Goal: Manage account settings

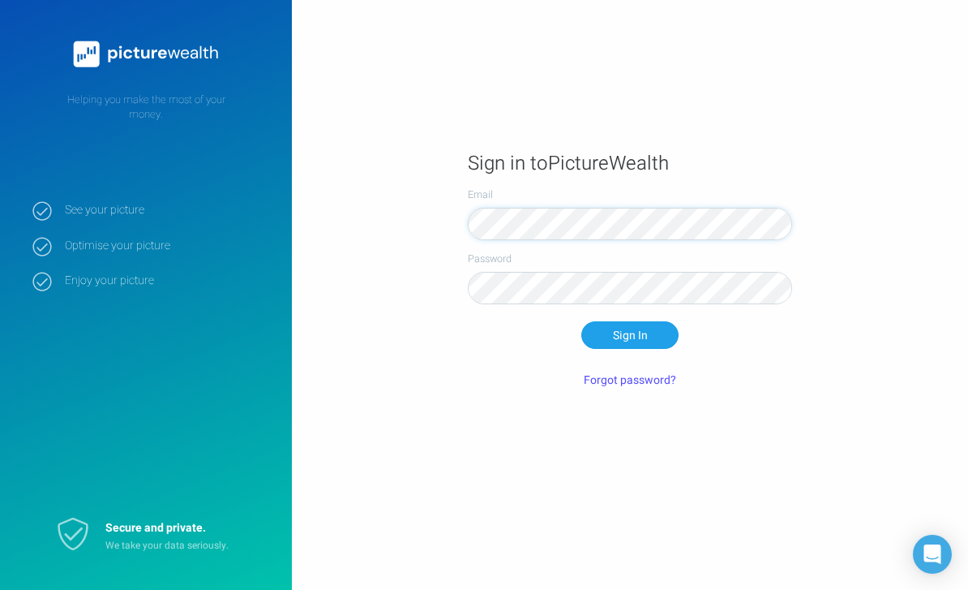
click at [630, 349] on button "Sign In" at bounding box center [629, 335] width 97 height 28
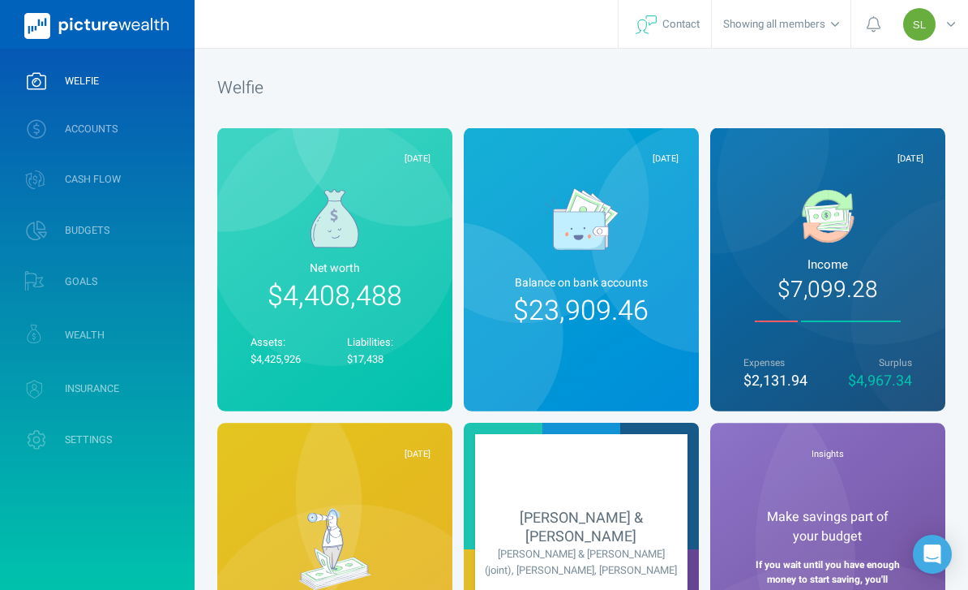
click at [135, 135] on link "ACCOUNTS" at bounding box center [97, 129] width 195 height 42
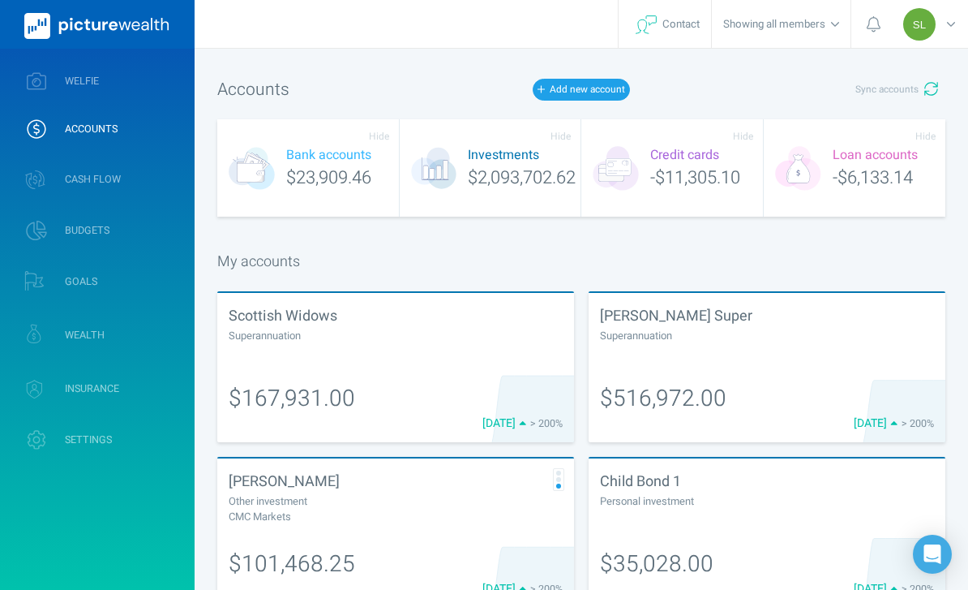
click at [406, 354] on div at bounding box center [396, 350] width 334 height 15
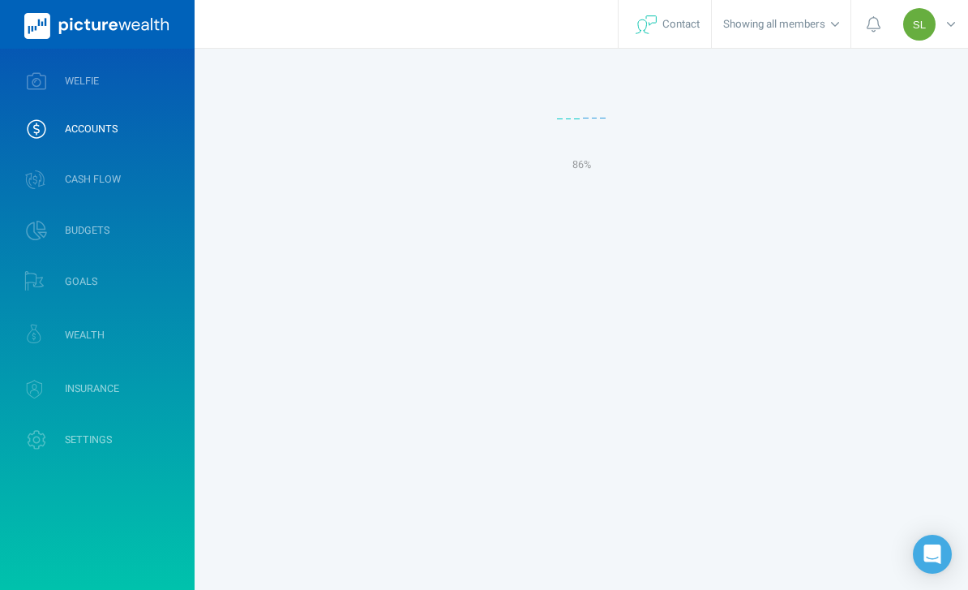
select select "L3M"
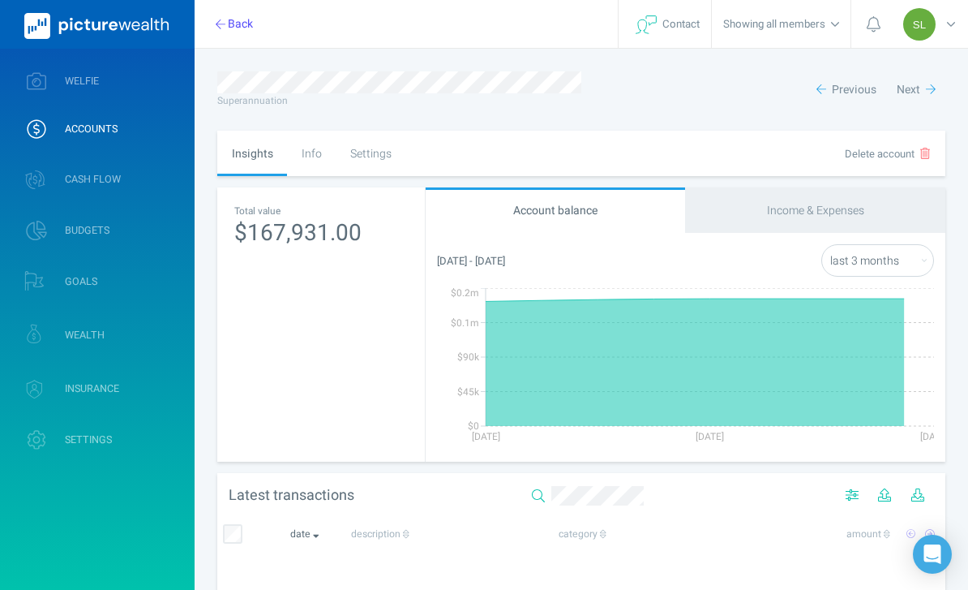
click at [381, 144] on div "Settings" at bounding box center [371, 153] width 70 height 45
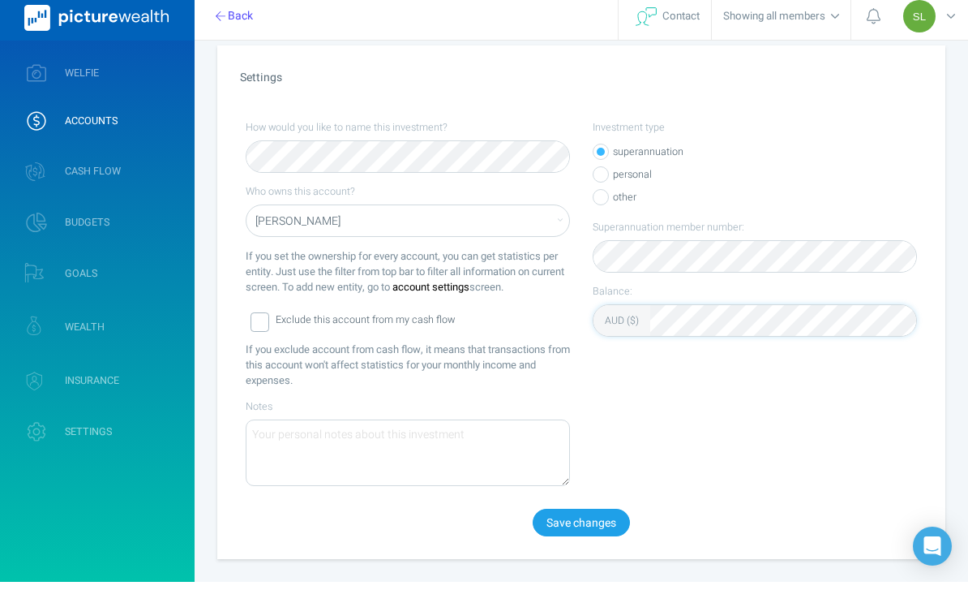
scroll to position [146, 0]
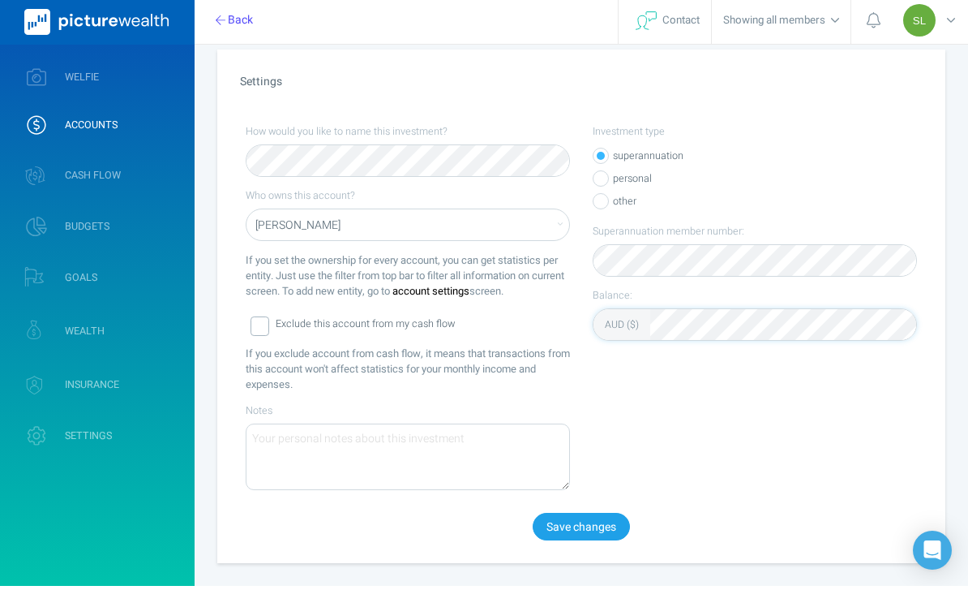
click at [597, 531] on button "Save changes" at bounding box center [581, 531] width 97 height 28
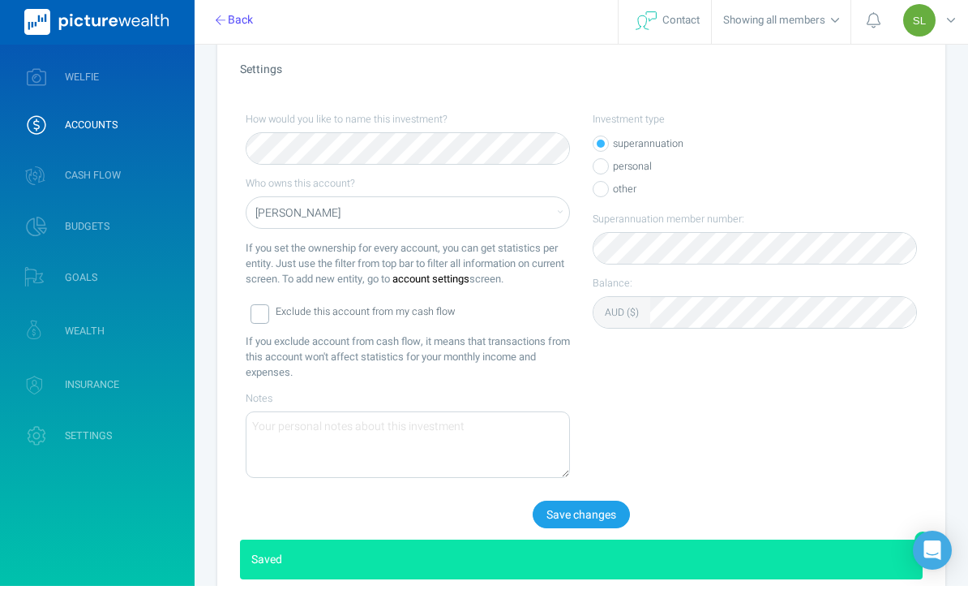
scroll to position [150, 0]
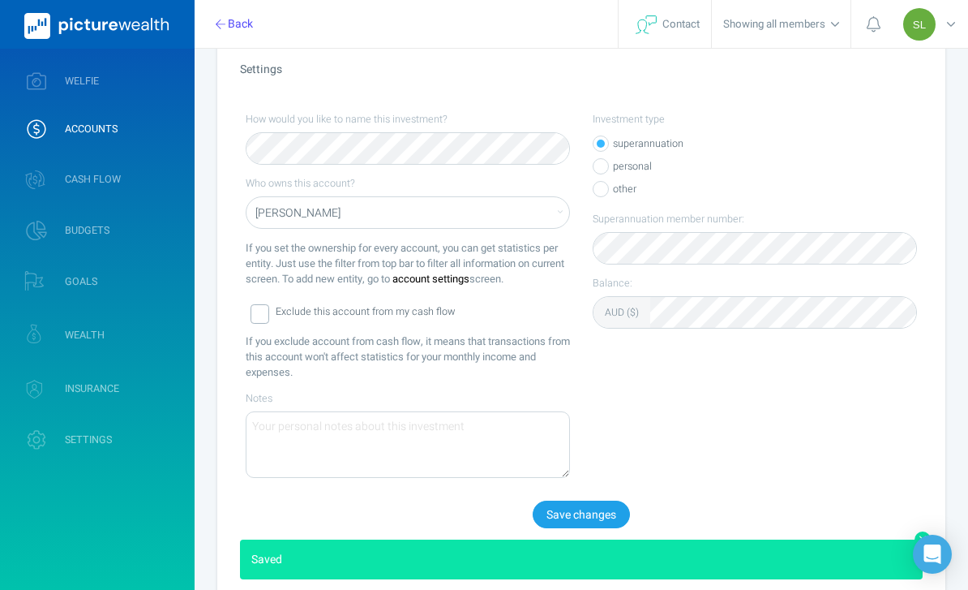
click at [159, 89] on link "WELFIE" at bounding box center [97, 81] width 195 height 42
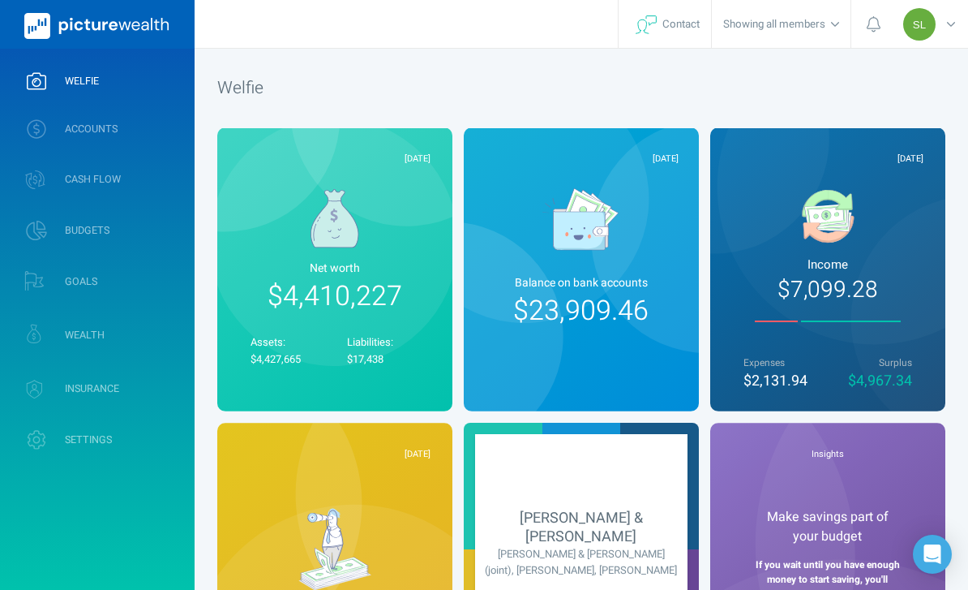
click at [155, 333] on link "WEALTH" at bounding box center [97, 335] width 195 height 48
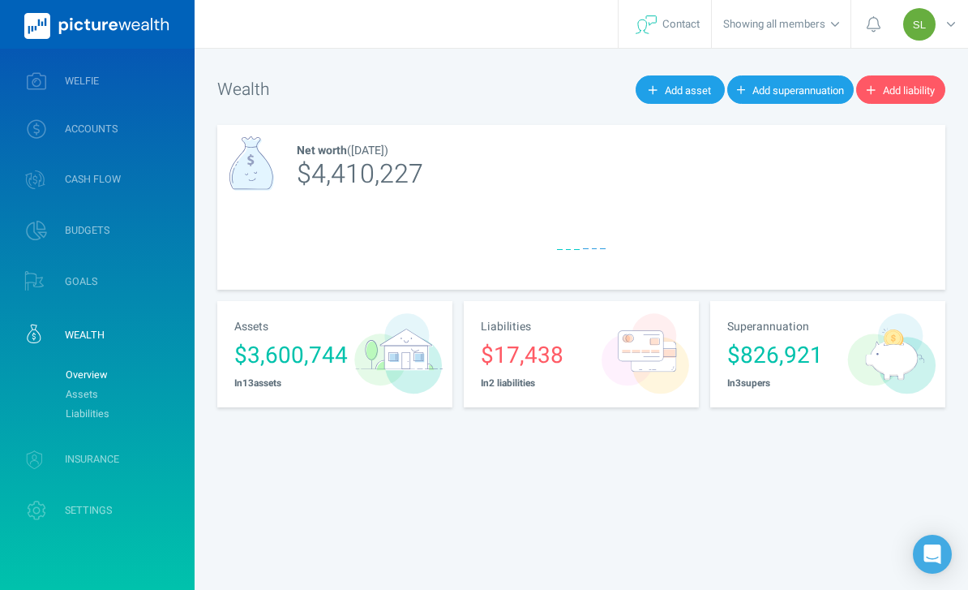
click at [157, 398] on link "Assets" at bounding box center [123, 393] width 131 height 19
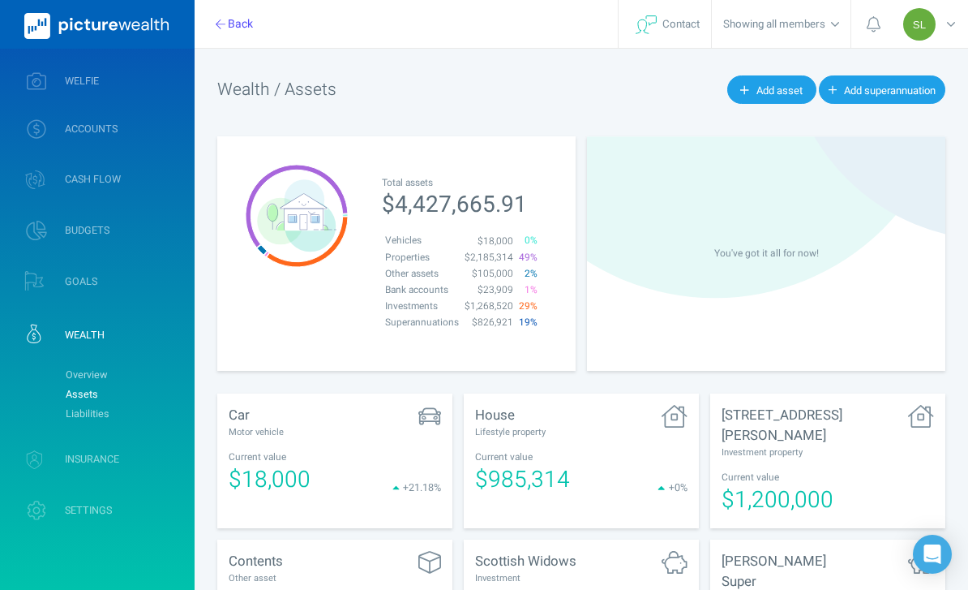
click at [951, 34] on div "SL" at bounding box center [931, 24] width 73 height 48
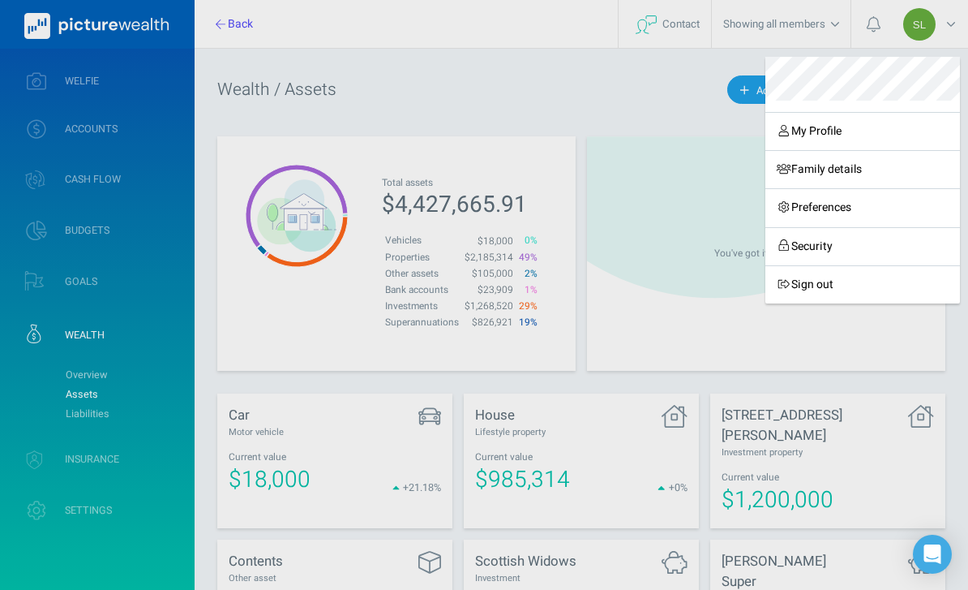
click at [839, 278] on link "Sign out" at bounding box center [863, 284] width 195 height 38
